Goal: Information Seeking & Learning: Learn about a topic

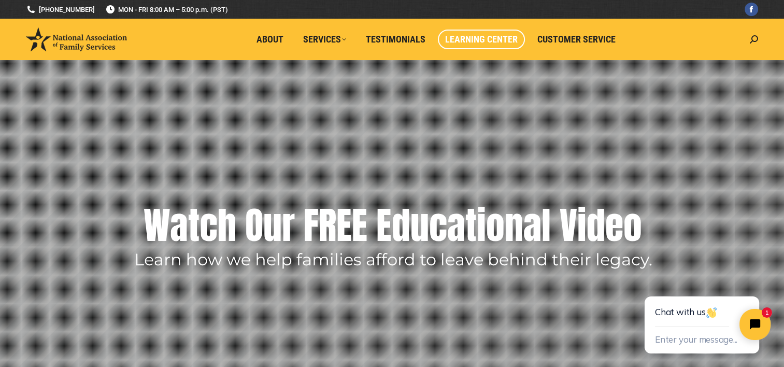
click at [470, 38] on span "Learning Center" at bounding box center [481, 39] width 72 height 11
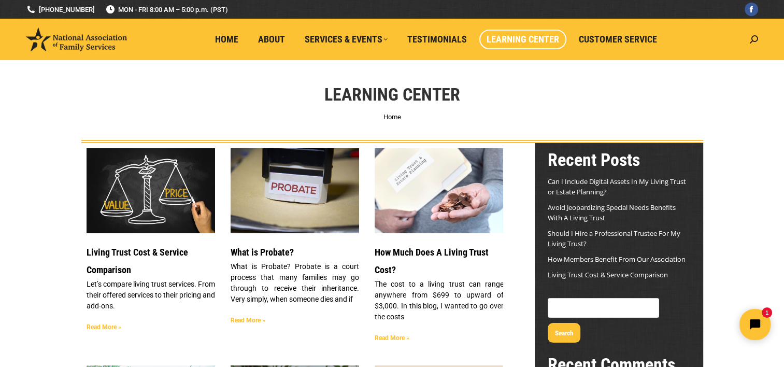
click at [306, 200] on img at bounding box center [294, 191] width 130 height 86
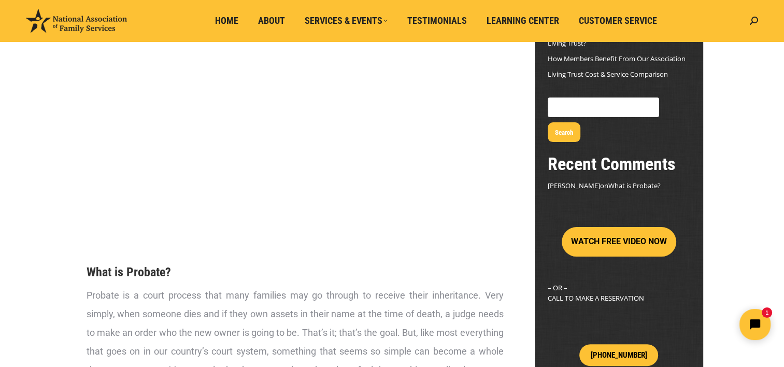
scroll to position [207, 0]
